Goal: Transaction & Acquisition: Book appointment/travel/reservation

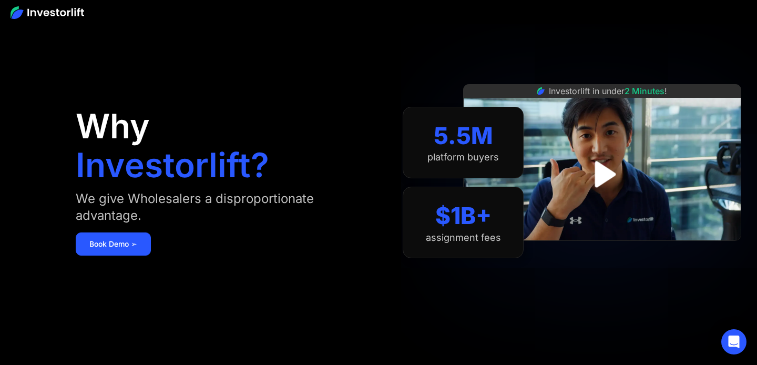
click at [47, 9] on img at bounding box center [48, 12] width 74 height 13
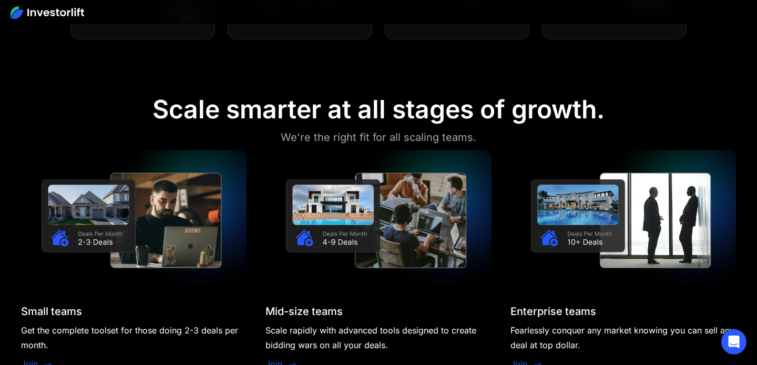
scroll to position [896, 0]
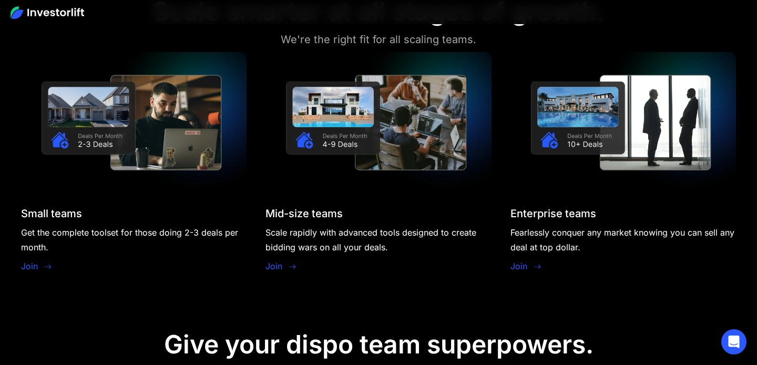
click at [44, 263] on icon at bounding box center [48, 267] width 8 height 8
click at [31, 268] on link "Join" at bounding box center [29, 266] width 17 height 13
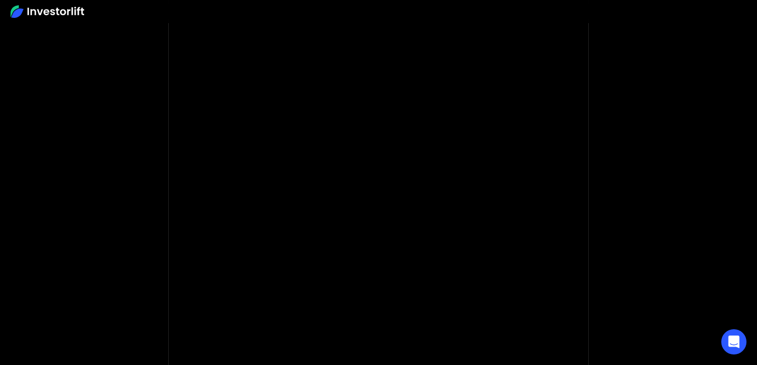
scroll to position [106, 0]
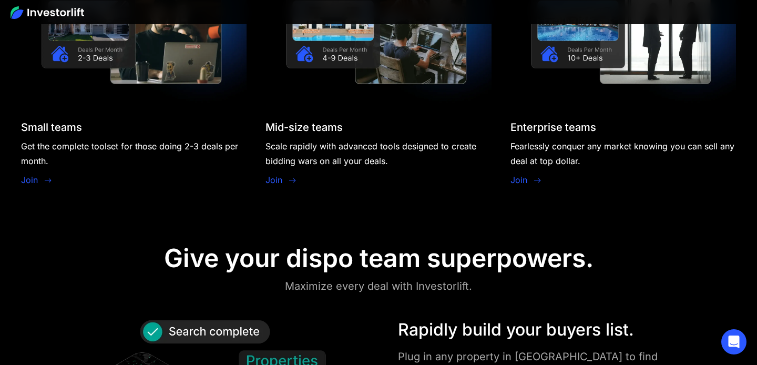
scroll to position [1074, 0]
